Goal: Entertainment & Leisure: Consume media (video, audio)

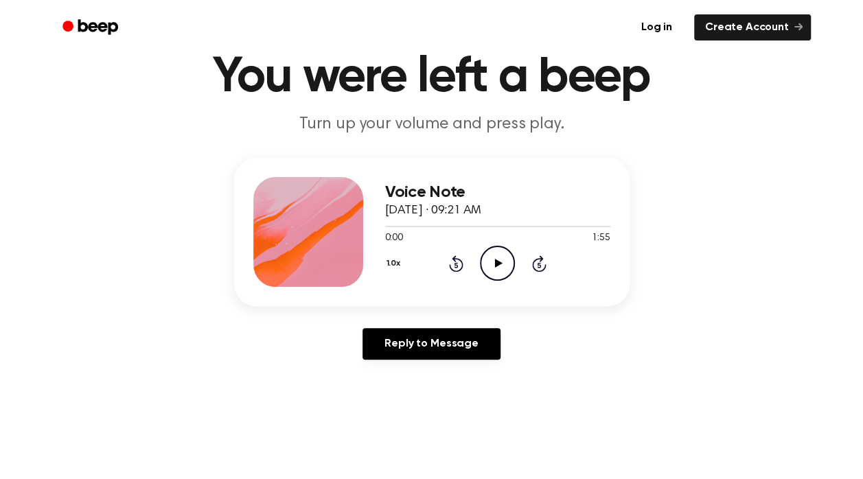
scroll to position [58, 0]
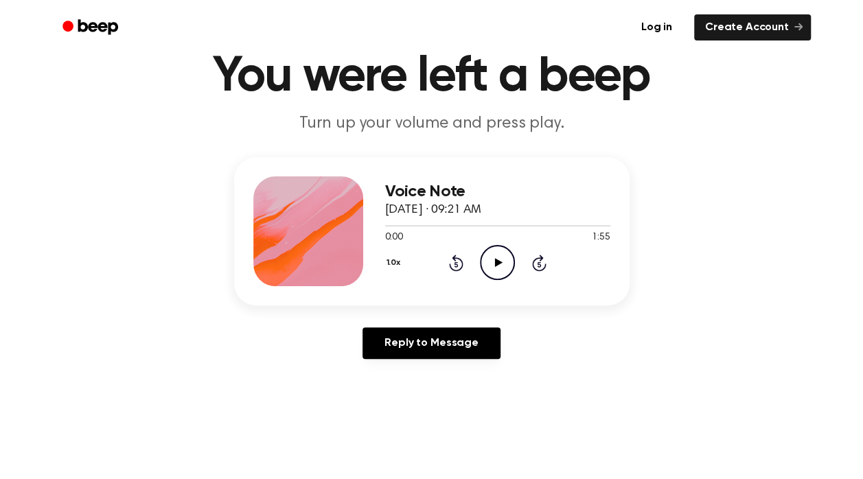
click at [495, 264] on icon at bounding box center [499, 262] width 8 height 9
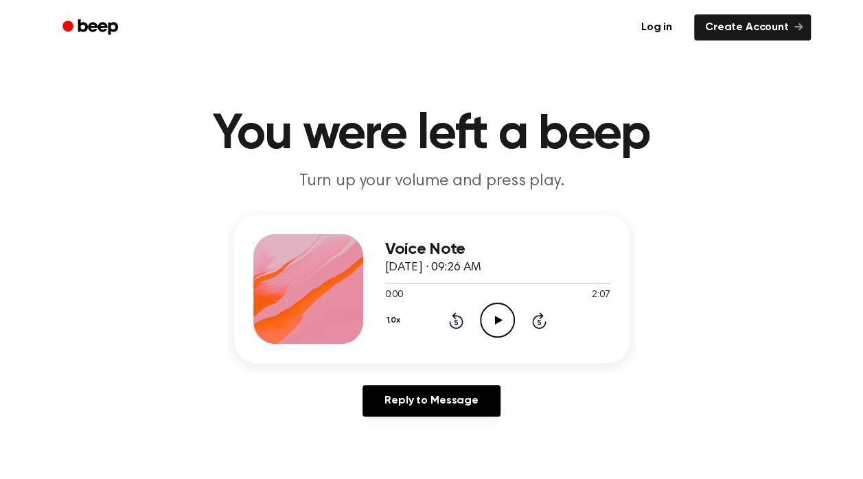
click at [489, 318] on icon "Play Audio" at bounding box center [497, 320] width 35 height 35
click at [484, 312] on icon "Play Audio" at bounding box center [497, 320] width 35 height 35
